Goal: Check status: Check status

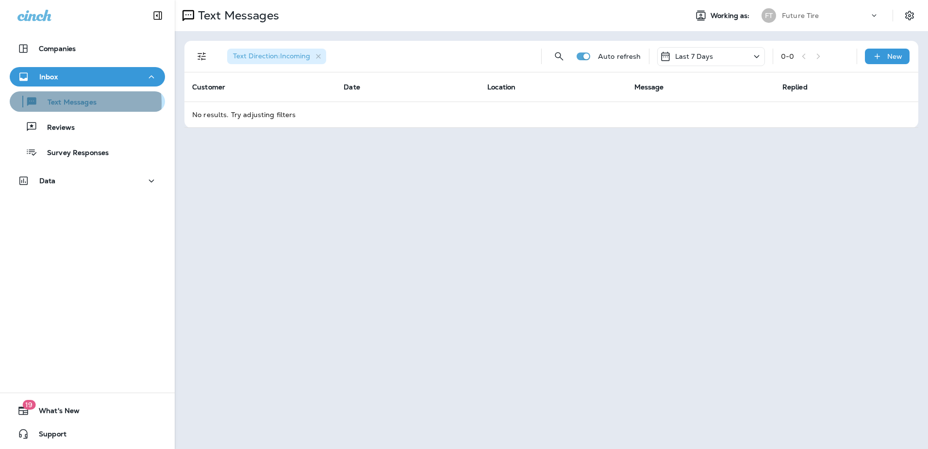
click at [74, 103] on p "Text Messages" at bounding box center [67, 102] width 59 height 9
click at [727, 56] on div "Last 7 Days" at bounding box center [711, 56] width 108 height 19
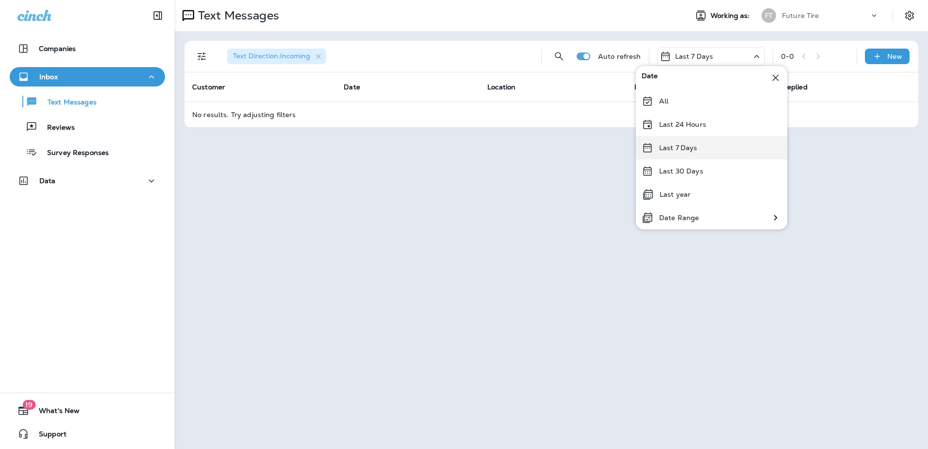
click at [709, 149] on div "Last 7 Days" at bounding box center [711, 147] width 151 height 23
